Goal: Check status: Check status

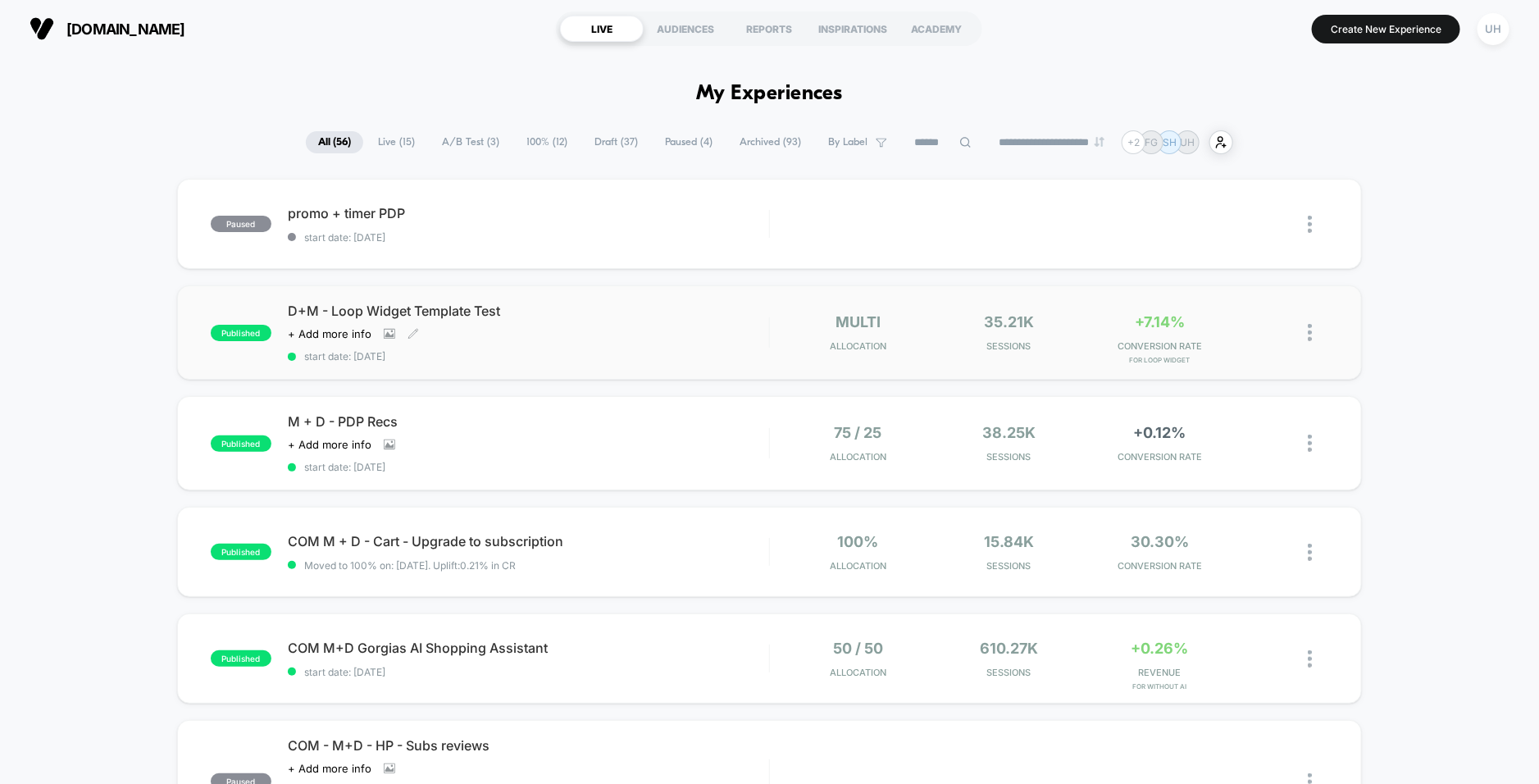
click at [699, 342] on div "D+M - Loop Widget Template Test Click to view images Click to edit experience d…" at bounding box center [528, 332] width 481 height 60
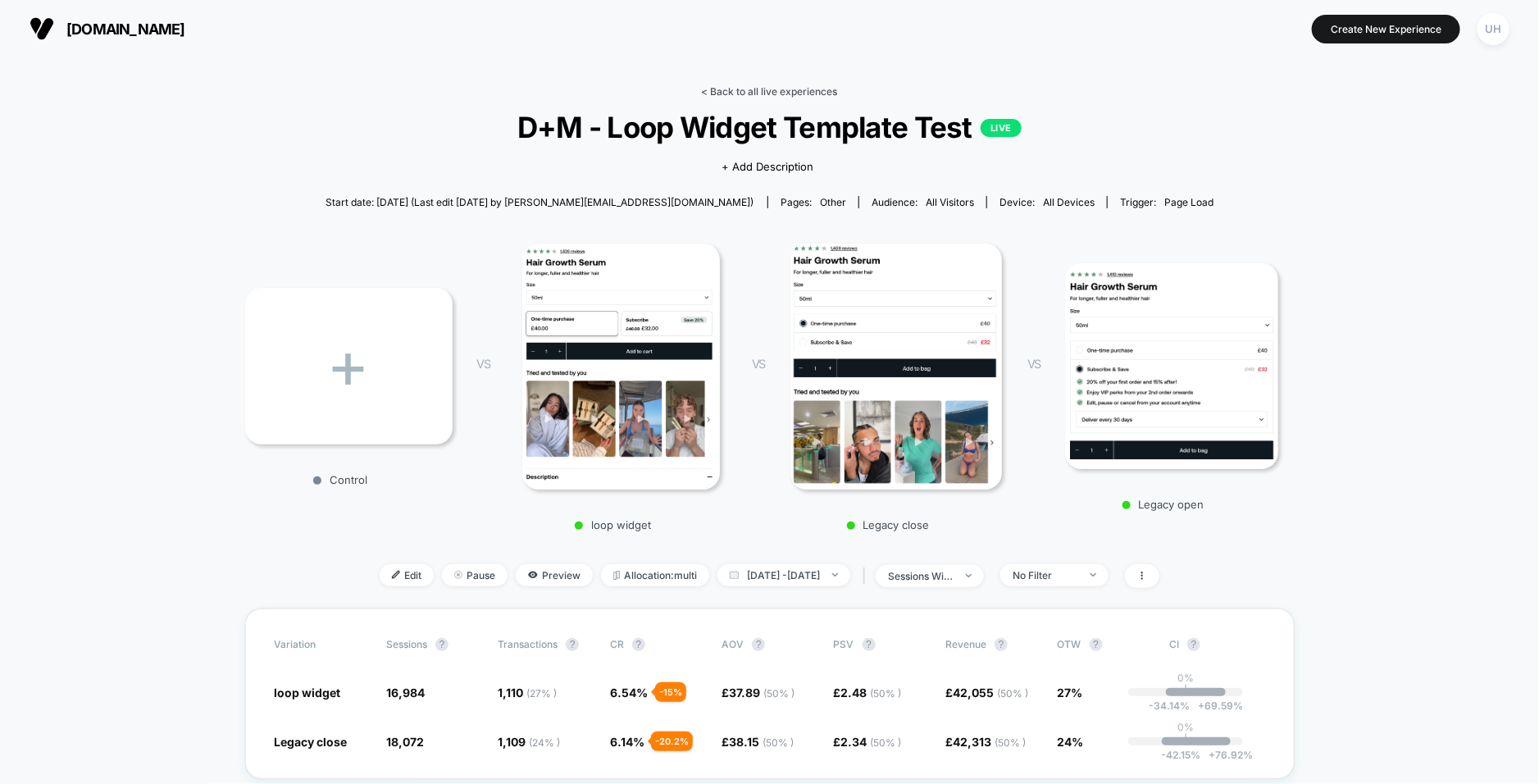
click at [762, 93] on link "< Back to all live experiences" at bounding box center [770, 92] width 136 height 12
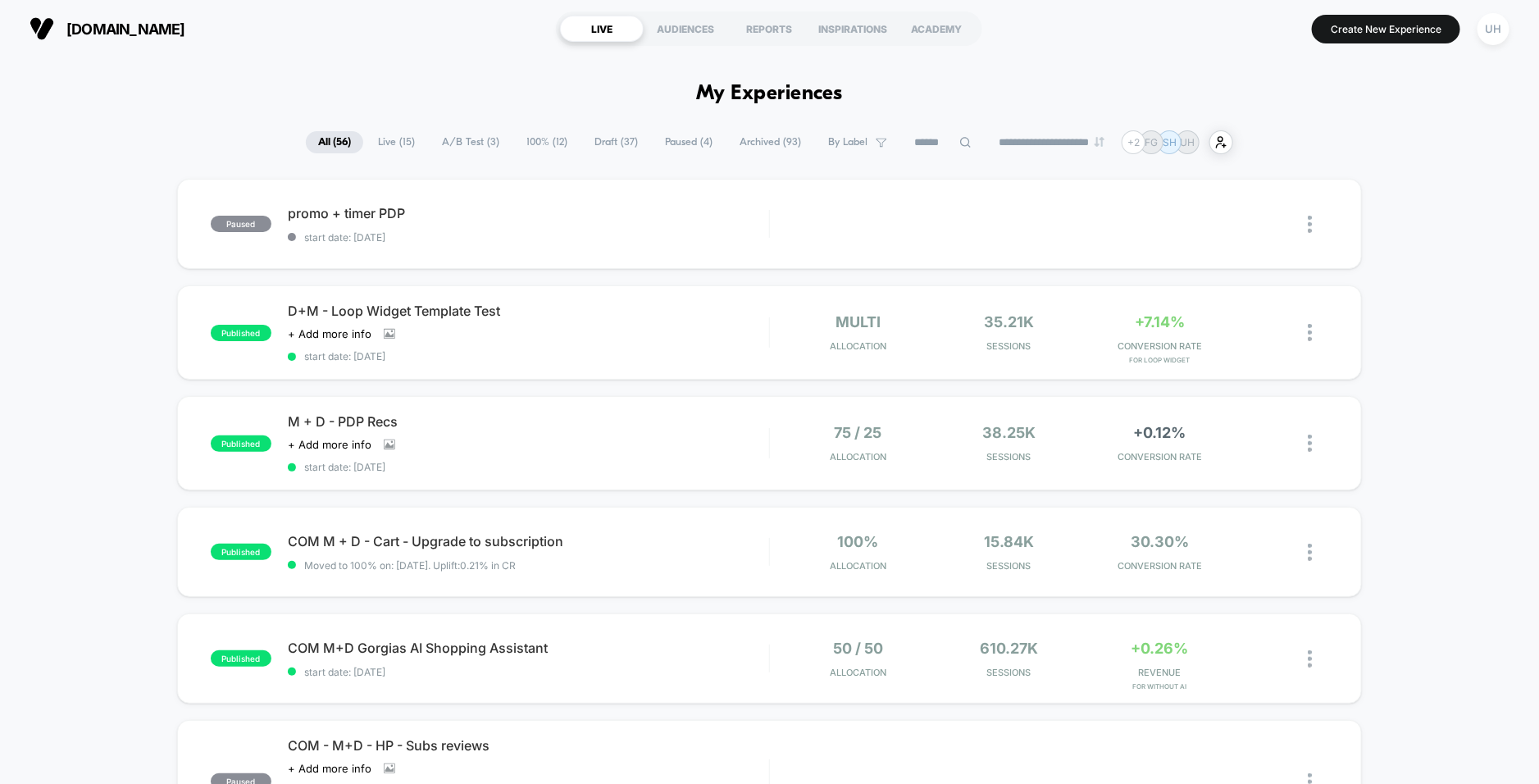
click at [785, 338] on div "multi Allocation 35.21k Sessions +7.14% CONVERSION RATE for loop widget" at bounding box center [1049, 332] width 558 height 39
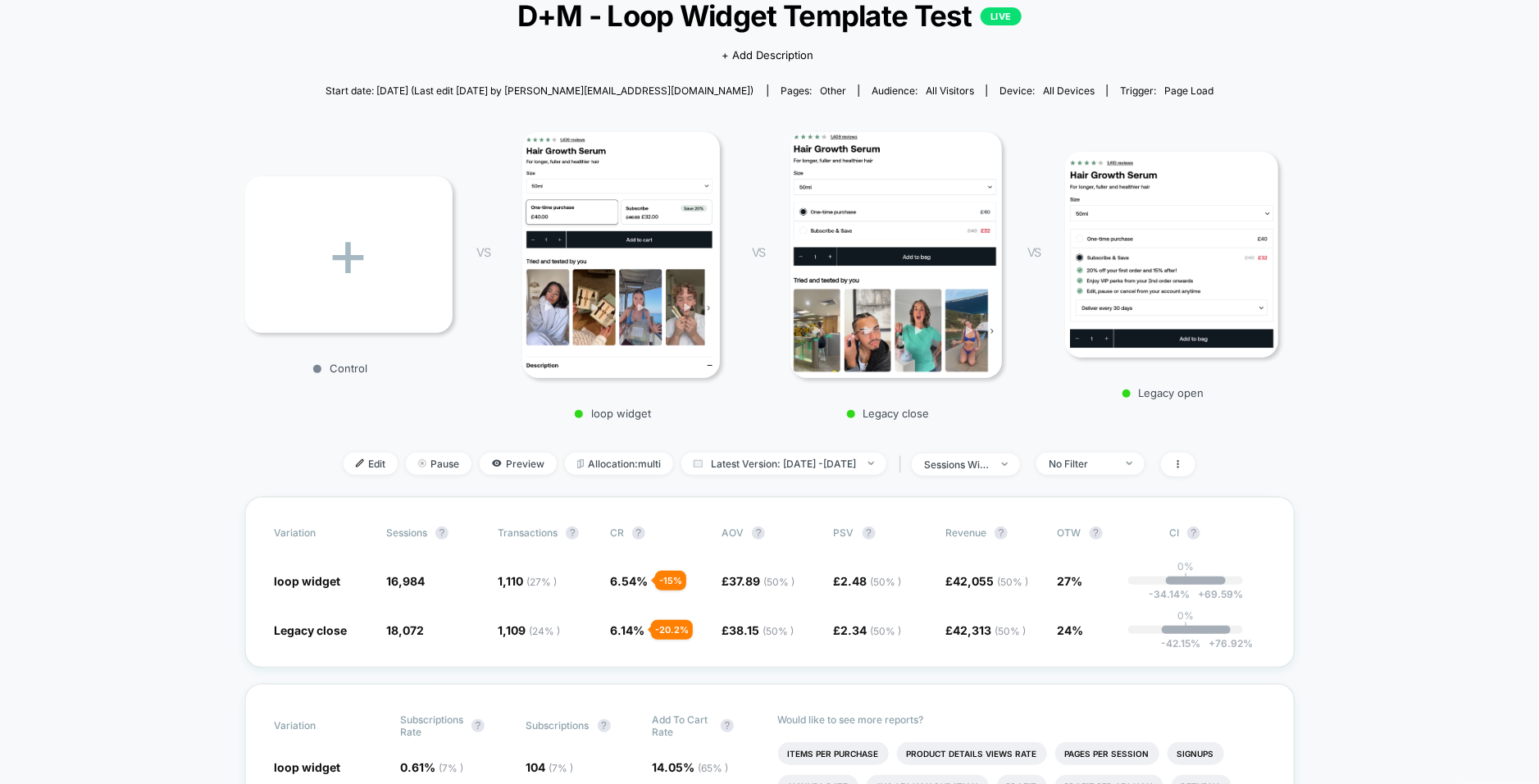
scroll to position [136, 0]
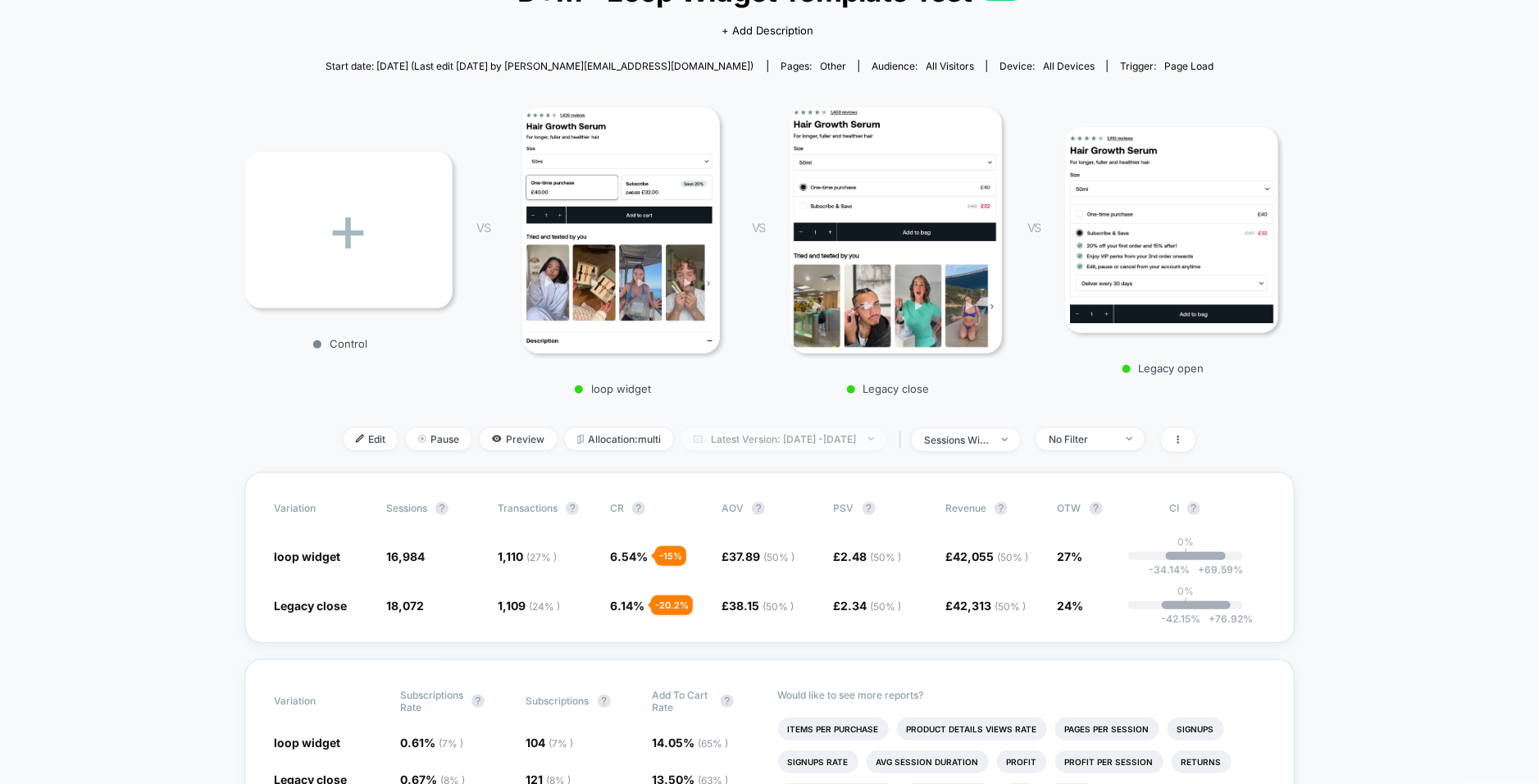
click at [776, 445] on span "Latest Version: [DATE] - [DATE]" at bounding box center [783, 439] width 205 height 22
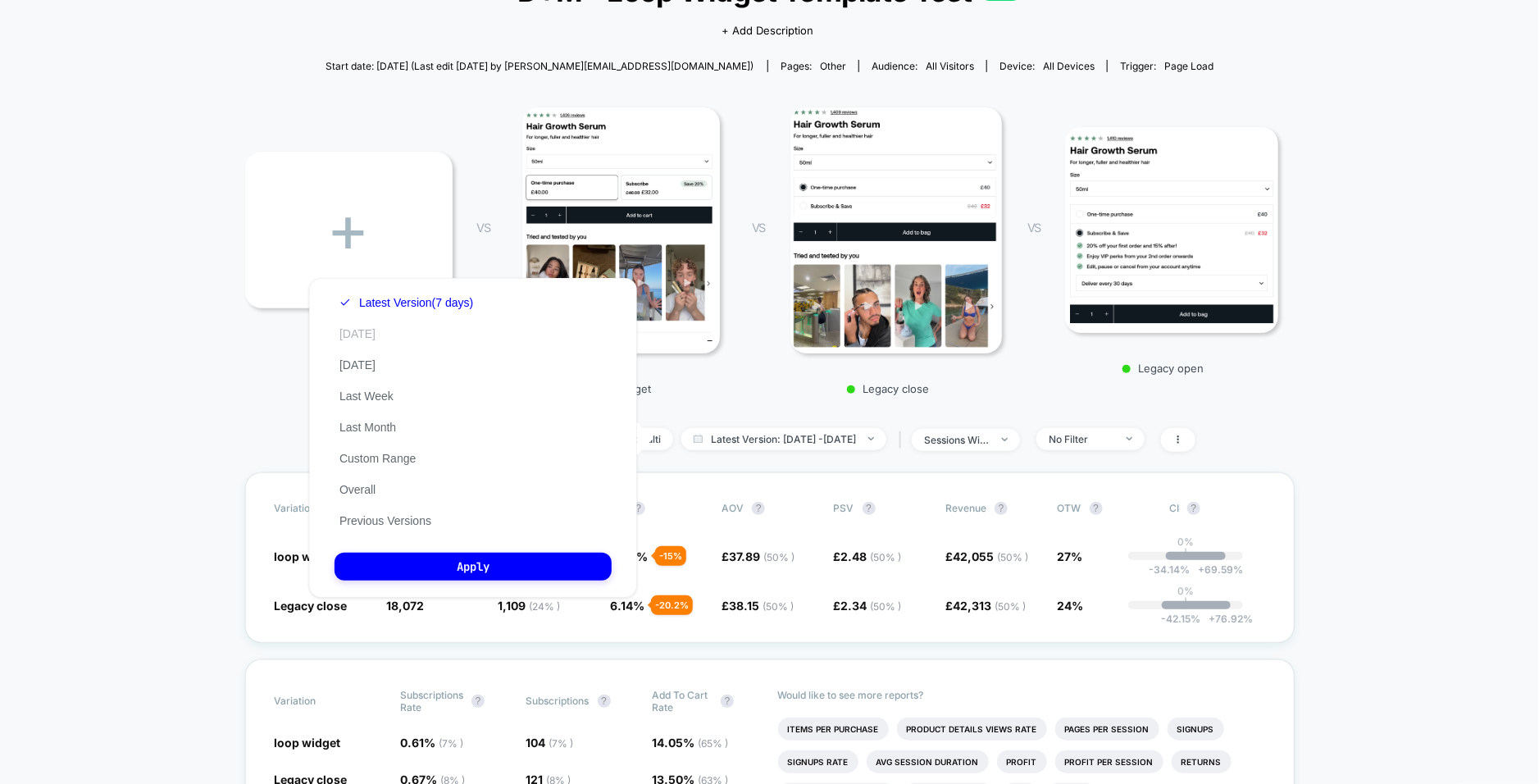
click at [351, 332] on button "[DATE]" at bounding box center [358, 333] width 46 height 15
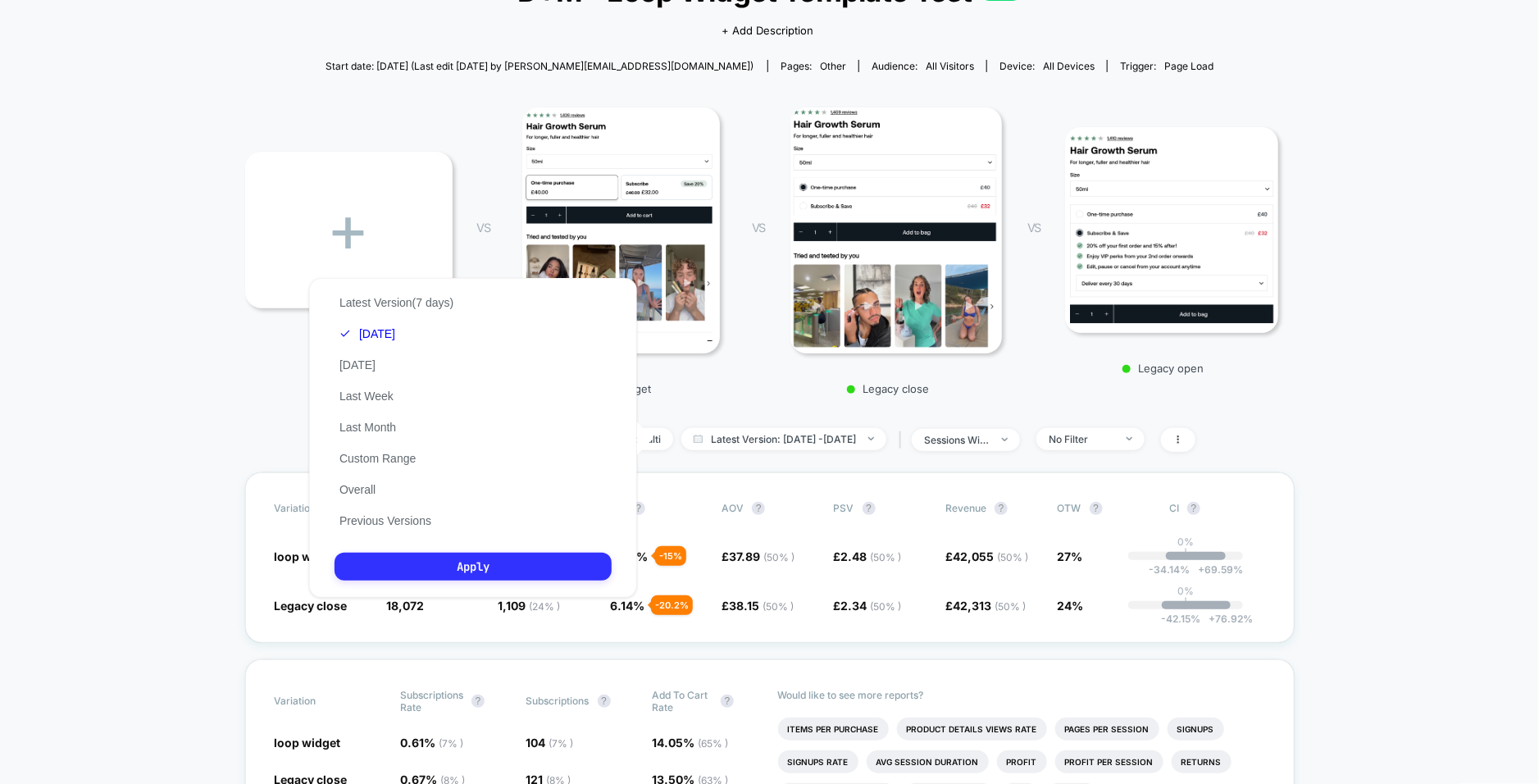
click at [449, 561] on button "Apply" at bounding box center [473, 567] width 277 height 28
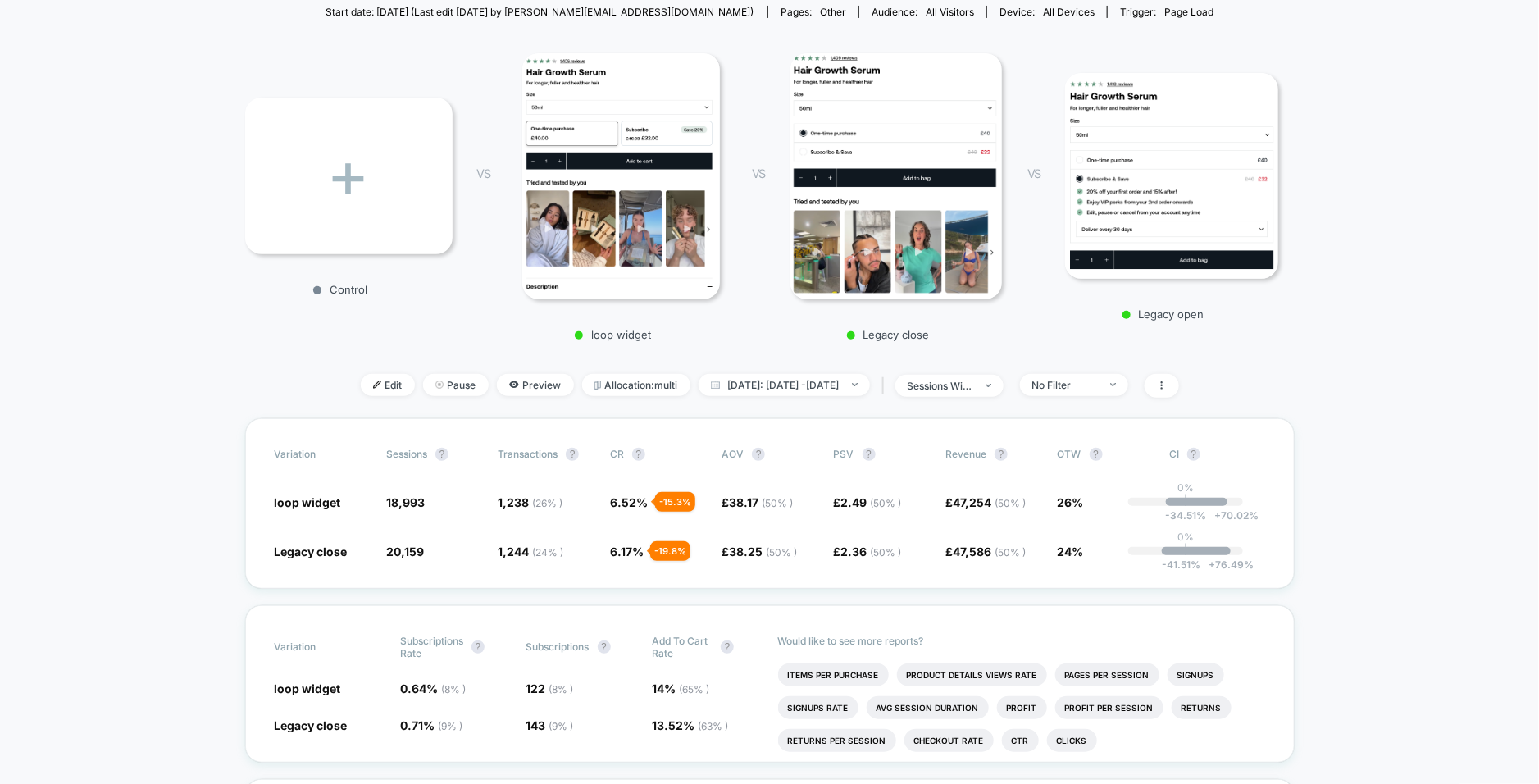
scroll to position [191, 0]
click at [745, 390] on span "[DATE]: [DATE] - [DATE]" at bounding box center [784, 384] width 171 height 22
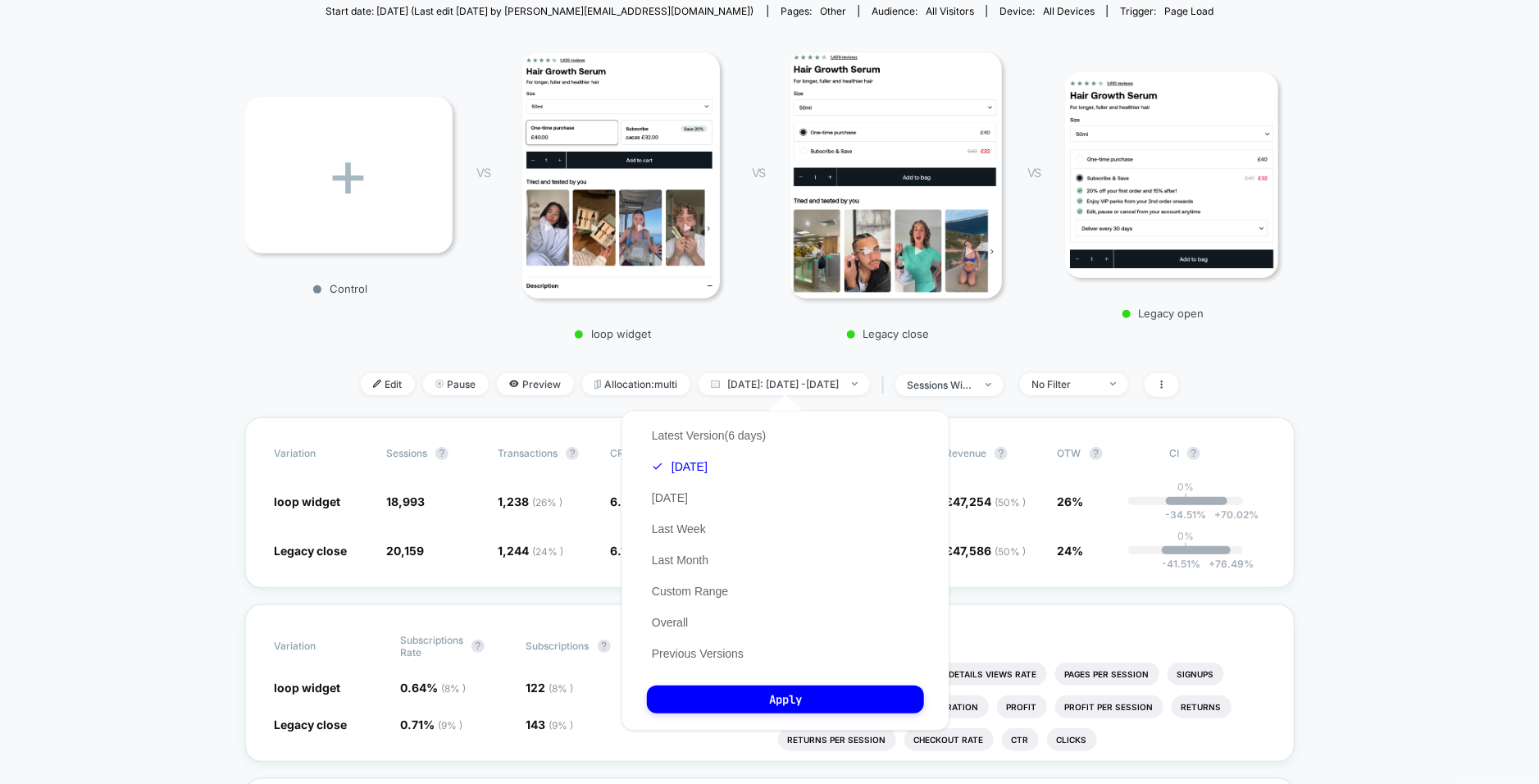
click at [692, 454] on div "Latest Version (6 days) [DATE] [DATE] Last Week Last Month Custom Range Overall…" at bounding box center [709, 543] width 124 height 249
click at [689, 505] on div "Latest Version (6 days) [DATE] [DATE] Last Week Last Month Custom Range Overall…" at bounding box center [709, 543] width 124 height 249
click at [684, 498] on button "[DATE]" at bounding box center [670, 497] width 46 height 15
click at [751, 693] on button "Apply" at bounding box center [786, 699] width 277 height 28
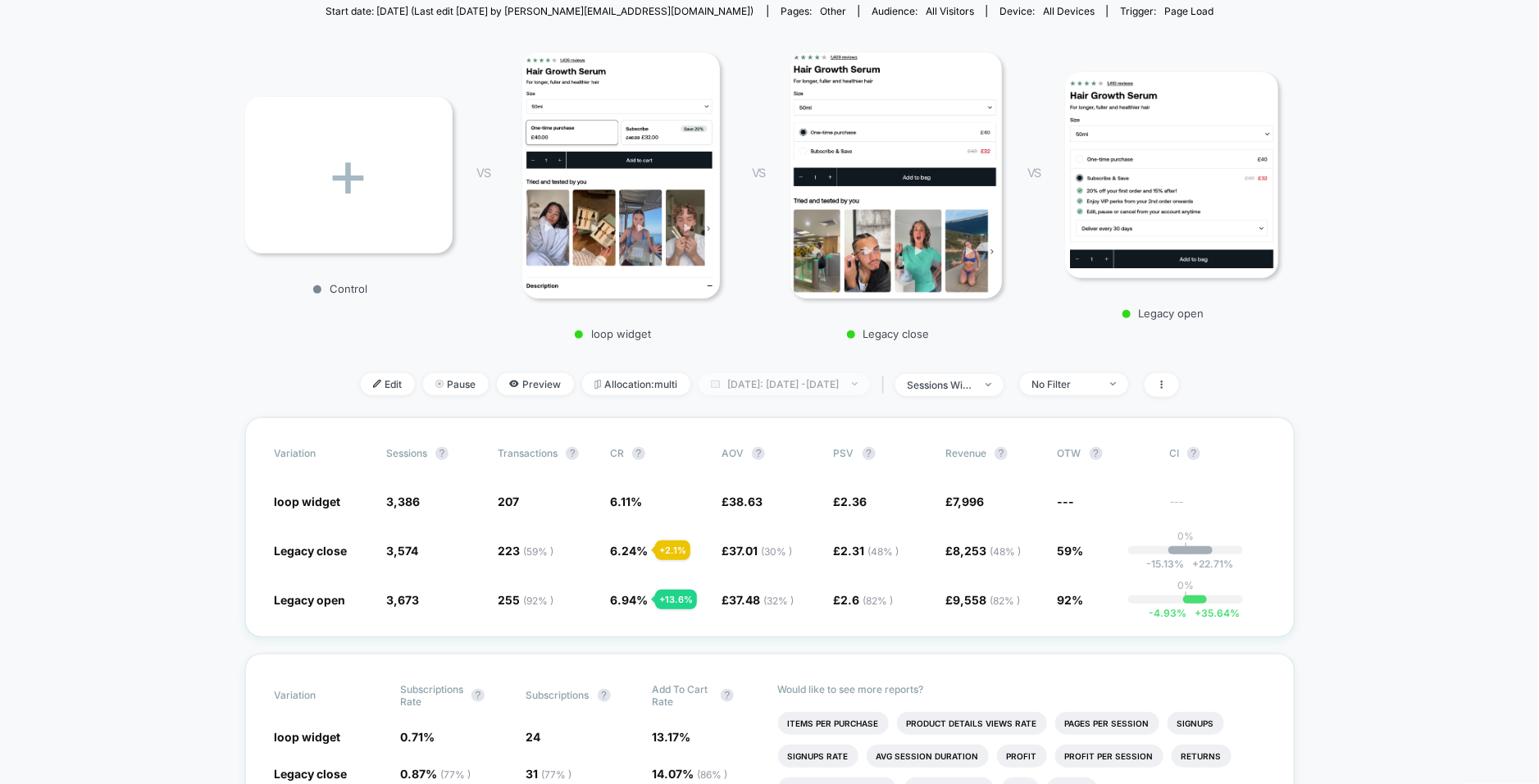
click at [764, 388] on span "[DATE]: [DATE] - [DATE]" at bounding box center [784, 384] width 171 height 22
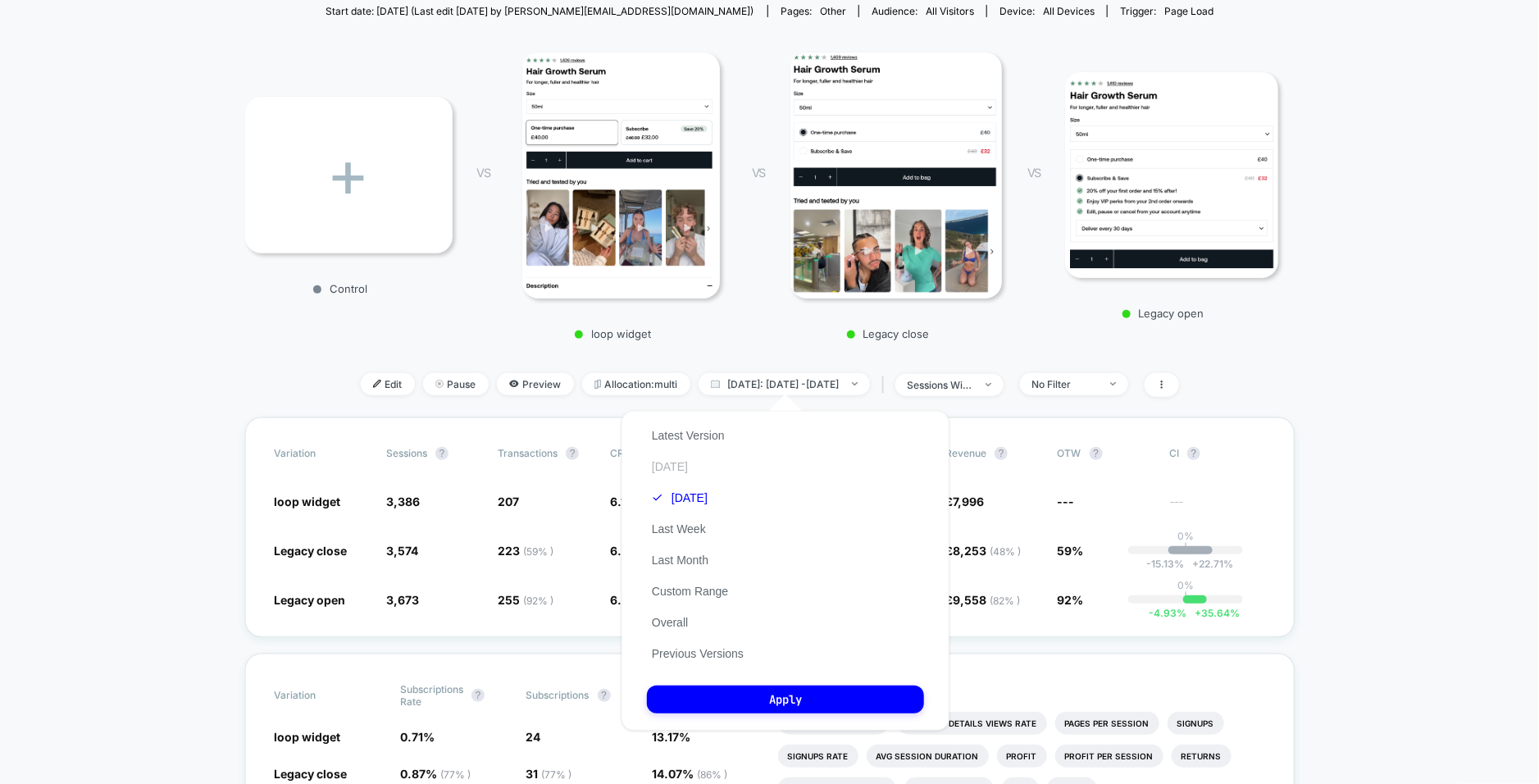
click at [675, 469] on button "[DATE]" at bounding box center [670, 466] width 46 height 15
click at [759, 704] on button "Apply" at bounding box center [786, 699] width 277 height 28
